Goal: Information Seeking & Learning: Learn about a topic

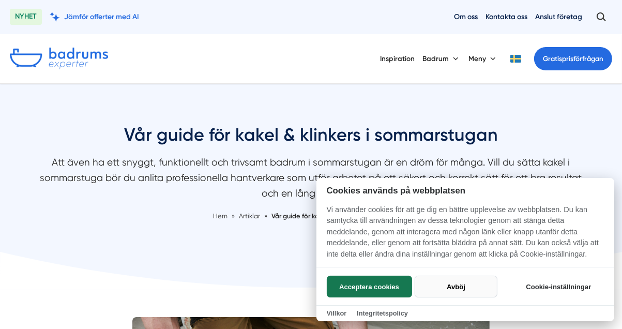
click at [449, 284] on button "Avböj" at bounding box center [456, 286] width 82 height 22
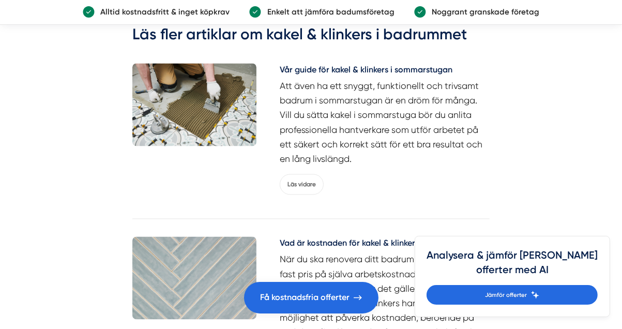
scroll to position [1551, 0]
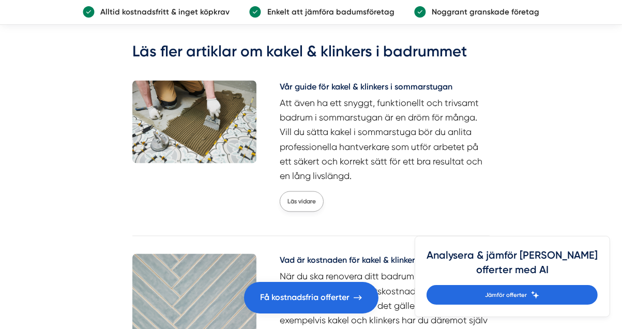
click at [307, 191] on link "Läs vidare" at bounding box center [302, 201] width 44 height 21
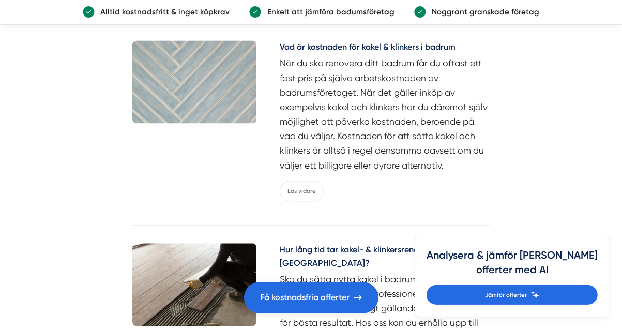
scroll to position [1809, 0]
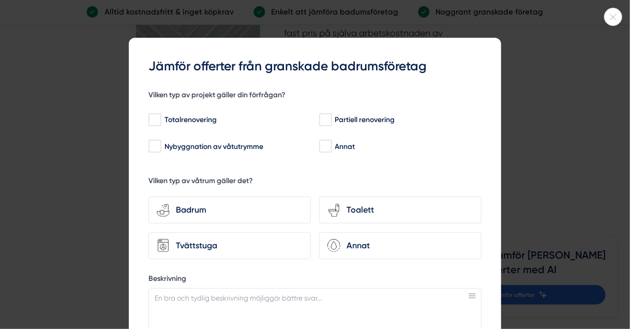
click at [615, 15] on icon at bounding box center [612, 17] width 17 height 6
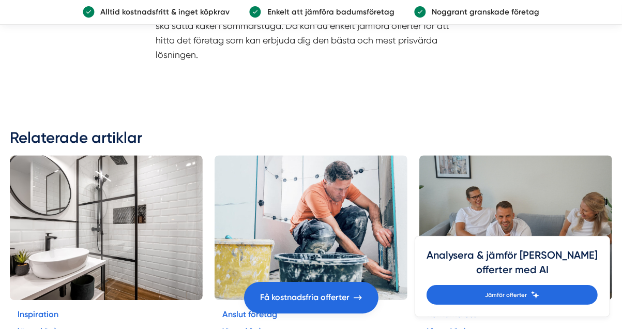
scroll to position [2274, 0]
